Goal: Task Accomplishment & Management: Manage account settings

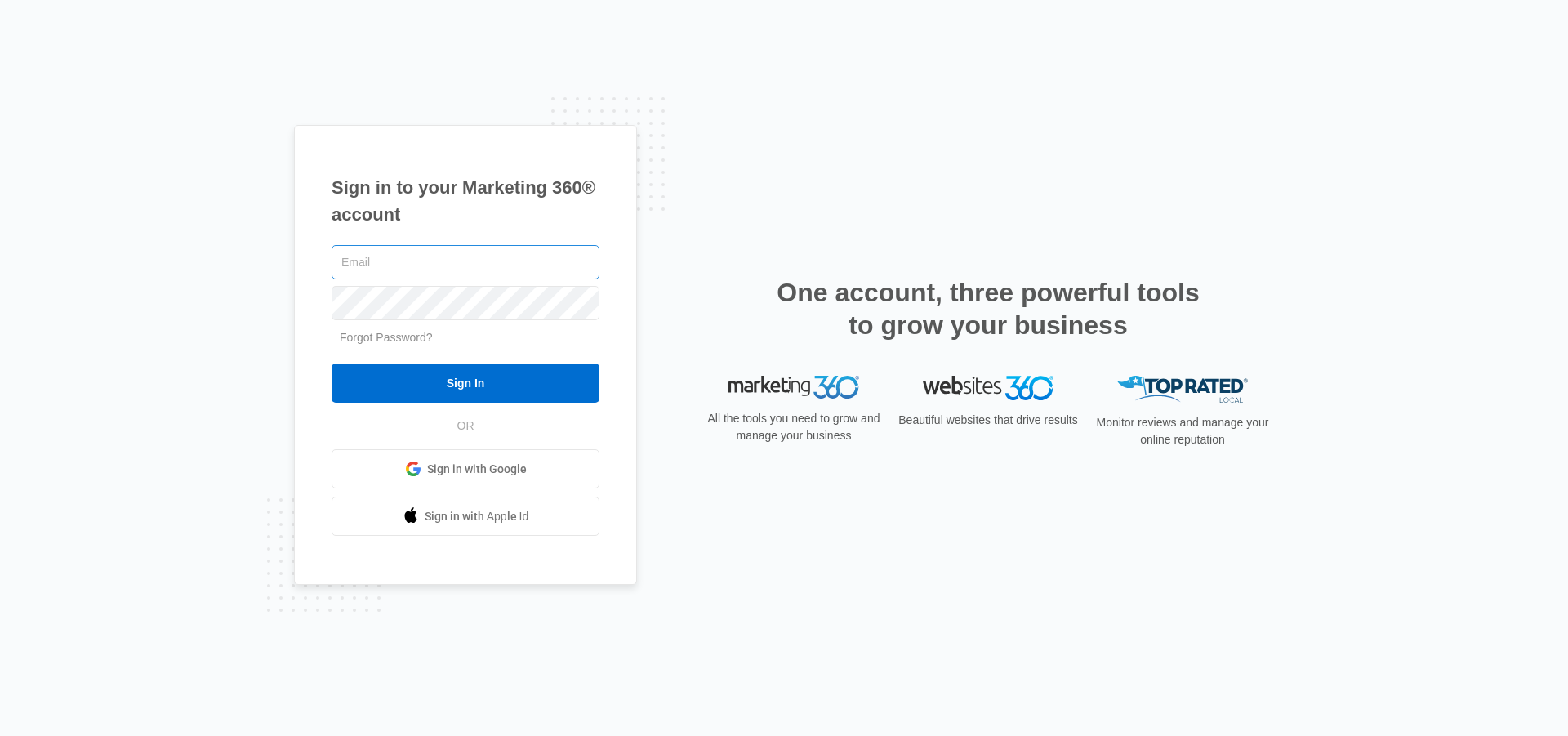
click at [456, 260] on input "text" at bounding box center [465, 262] width 267 height 34
type input "[EMAIL_ADDRESS][DOMAIN_NAME]"
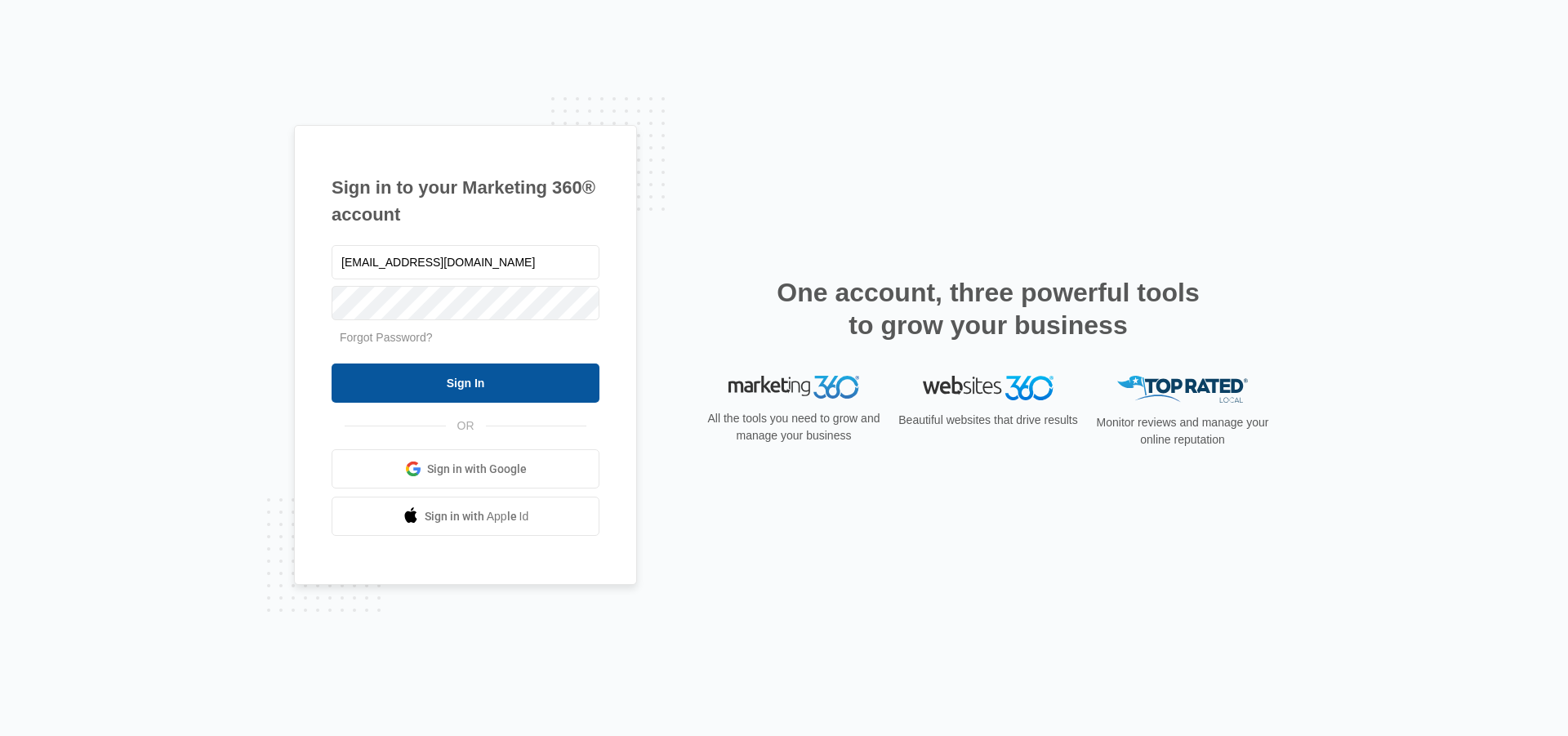
click at [546, 374] on input "Sign In" at bounding box center [465, 383] width 267 height 39
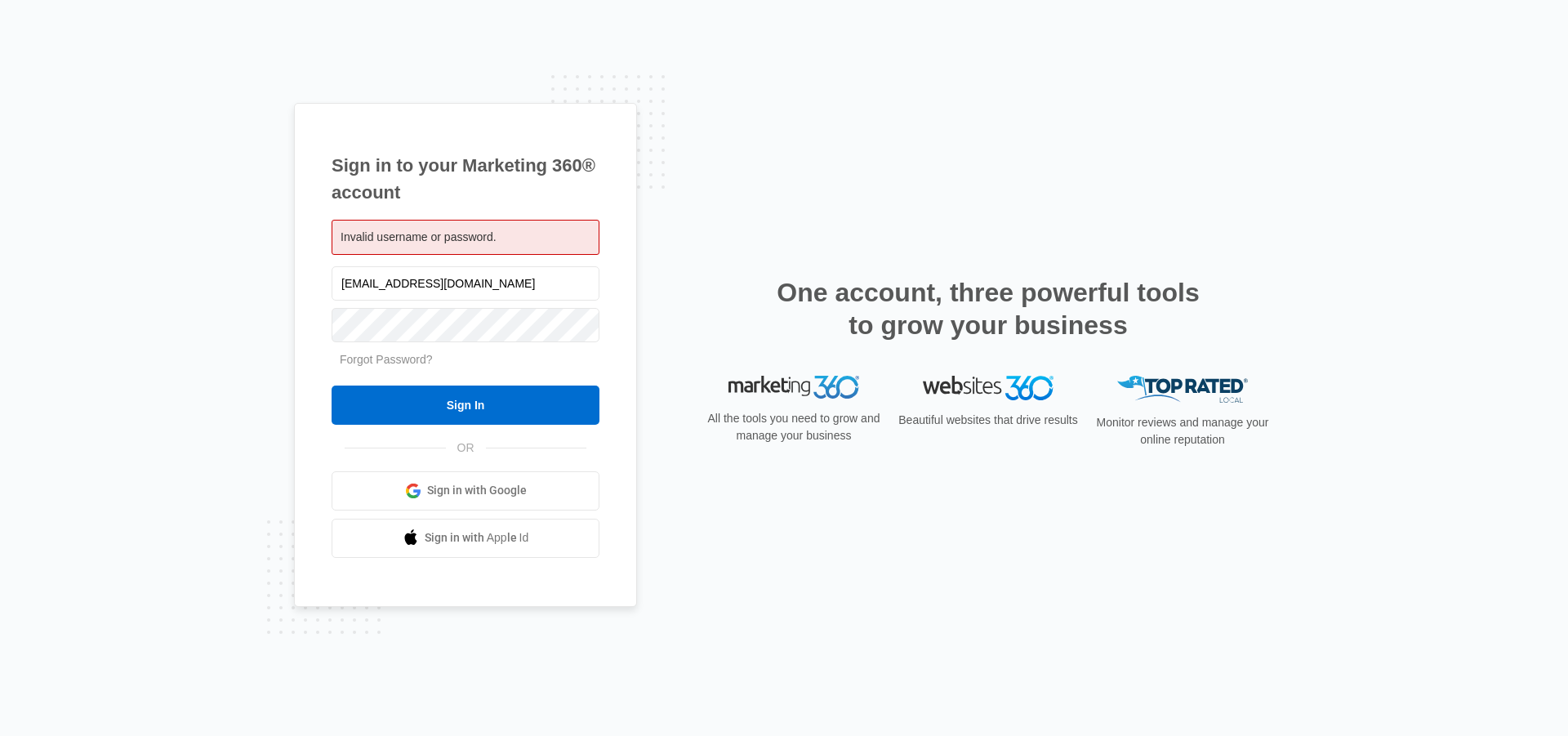
click at [842, 192] on div "Sign in to your Marketing 360® account Invalid username or password. [EMAIL_ADD…" at bounding box center [784, 368] width 980 height 530
